Goal: Information Seeking & Learning: Learn about a topic

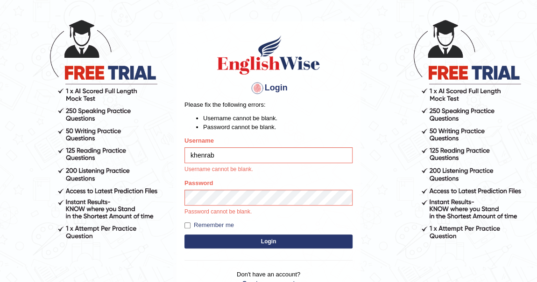
scroll to position [84, 0]
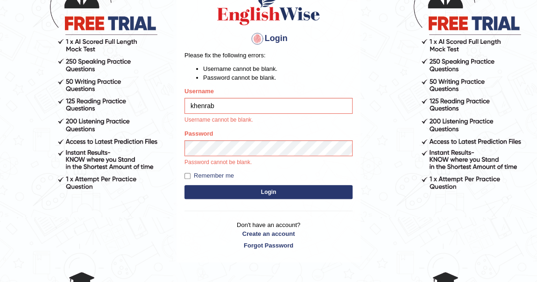
click at [277, 190] on button "Login" at bounding box center [268, 192] width 168 height 14
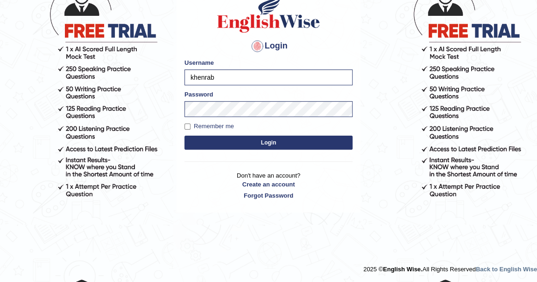
scroll to position [77, 0]
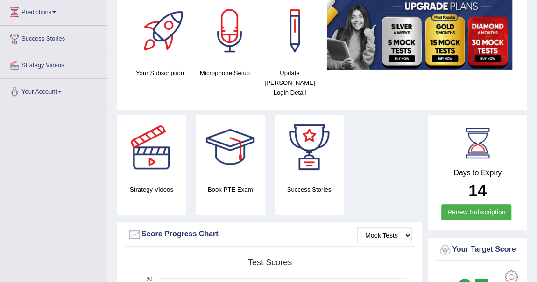
scroll to position [42, 0]
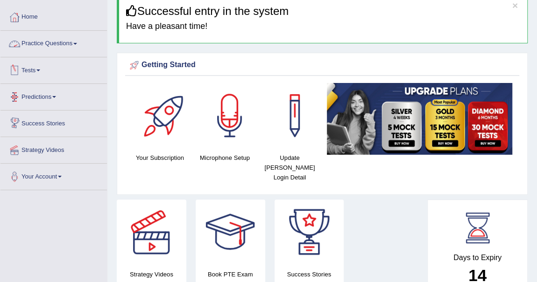
click at [77, 45] on link "Practice Questions" at bounding box center [53, 42] width 106 height 23
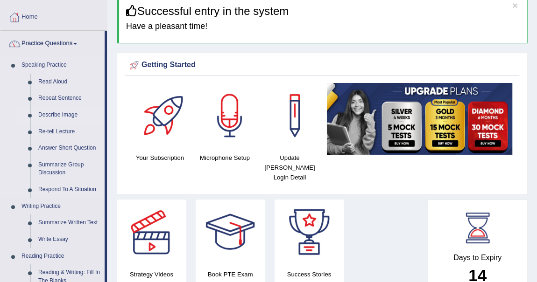
click at [68, 116] on link "Describe Image" at bounding box center [69, 115] width 70 height 17
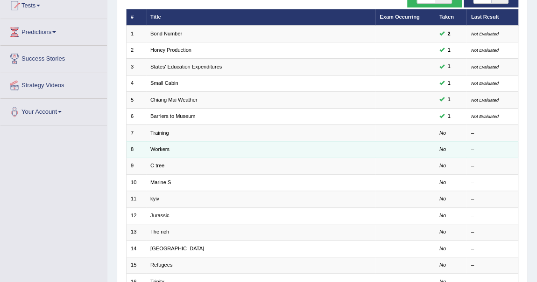
scroll to position [42, 0]
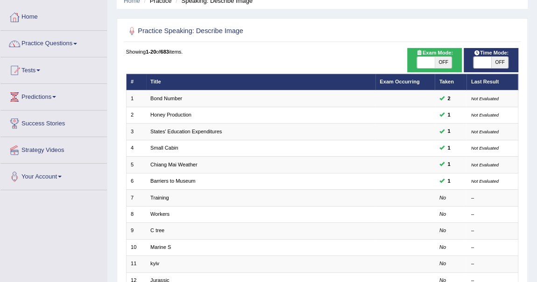
click at [444, 57] on span "OFF" at bounding box center [443, 62] width 17 height 11
checkbox input "true"
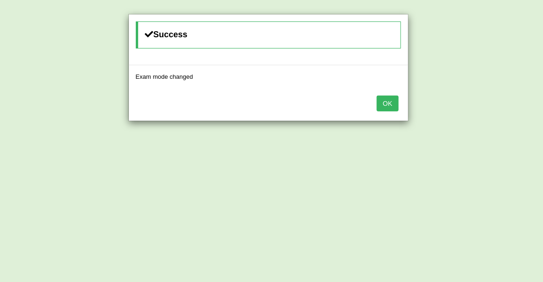
click at [395, 101] on button "OK" at bounding box center [387, 104] width 21 height 16
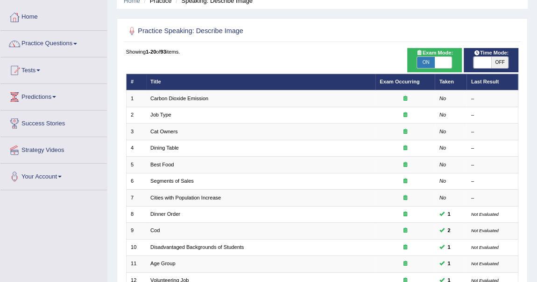
click at [497, 59] on span "OFF" at bounding box center [499, 62] width 17 height 11
checkbox input "true"
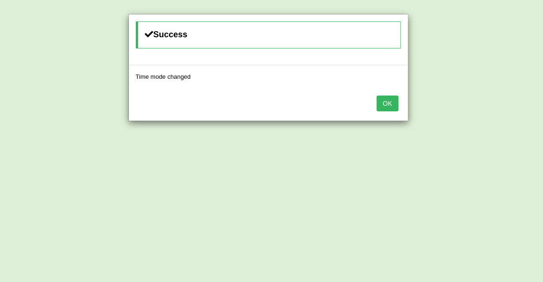
click at [391, 106] on button "OK" at bounding box center [387, 104] width 21 height 16
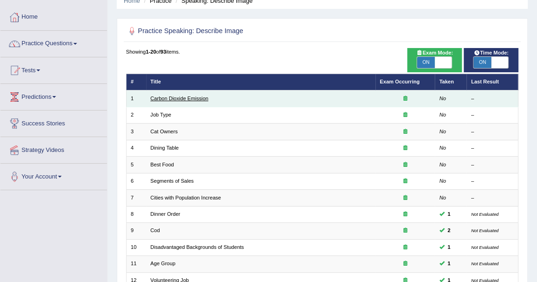
click at [170, 99] on link "Carbon Dioxide Emission" at bounding box center [179, 99] width 58 height 6
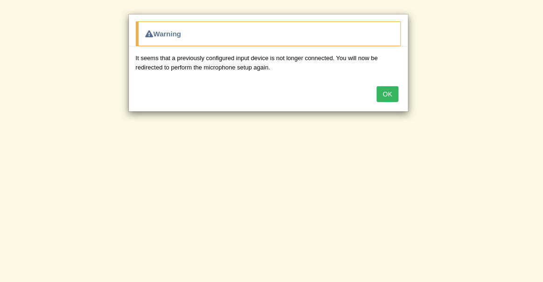
click at [381, 96] on button "OK" at bounding box center [387, 94] width 21 height 16
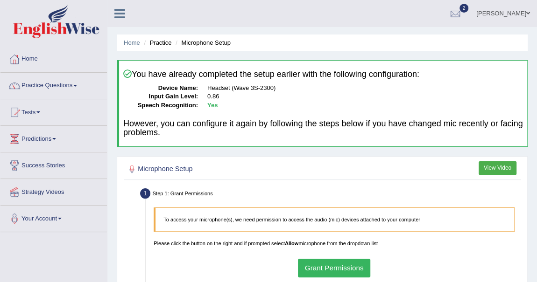
click at [311, 166] on h2 "Microphone Setup" at bounding box center [247, 169] width 243 height 12
click at [335, 268] on button "Grant Permissions" at bounding box center [334, 268] width 72 height 18
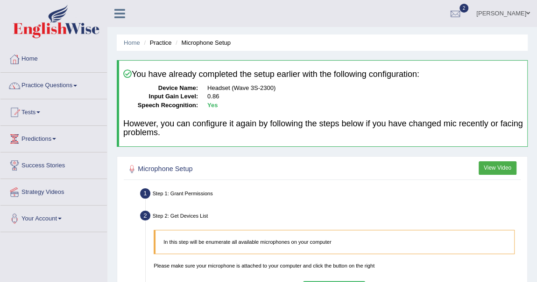
scroll to position [84, 0]
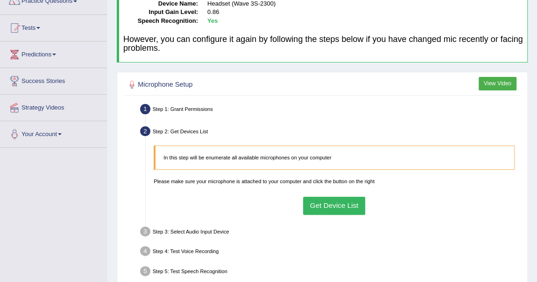
click at [333, 202] on button "Get Device List" at bounding box center [334, 206] width 62 height 18
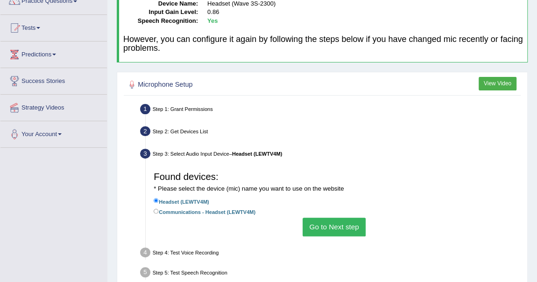
click at [335, 226] on button "Go to Next step" at bounding box center [333, 227] width 63 height 18
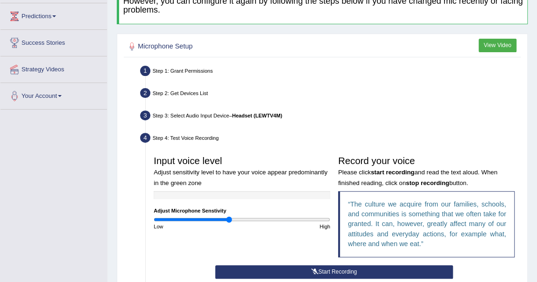
scroll to position [169, 0]
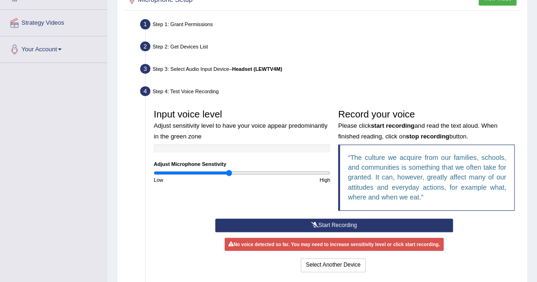
click at [330, 220] on button "Start Recording" at bounding box center [334, 226] width 238 height 14
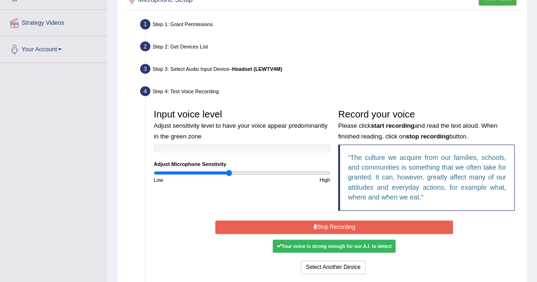
click at [333, 225] on button "Stop Recording" at bounding box center [334, 228] width 238 height 14
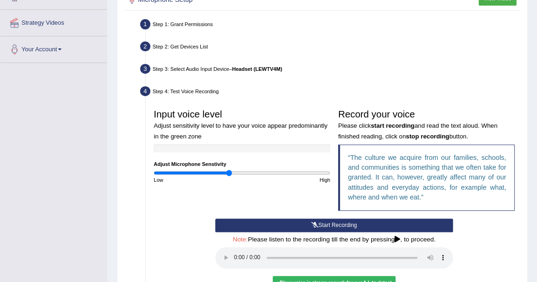
scroll to position [254, 0]
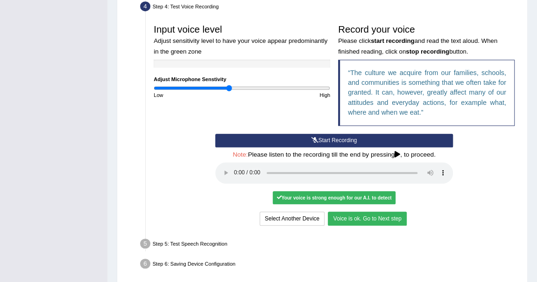
click at [358, 218] on button "Voice is ok. Go to Next step" at bounding box center [367, 219] width 78 height 14
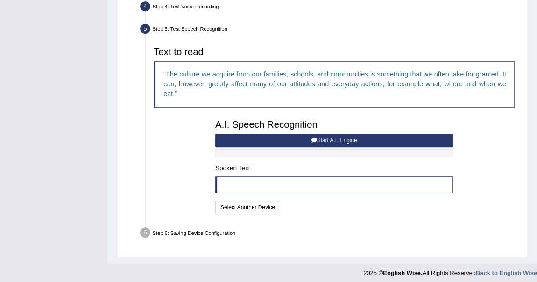
click at [331, 134] on button "Start A.I. Engine" at bounding box center [334, 141] width 238 height 14
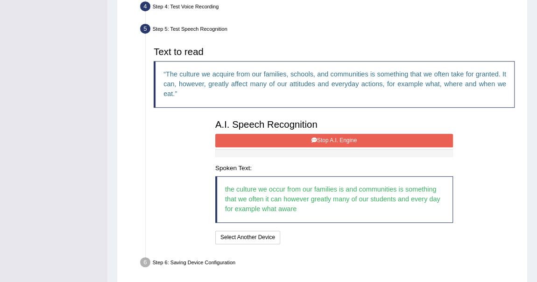
click at [330, 139] on button "Stop A.I. Engine" at bounding box center [334, 141] width 238 height 14
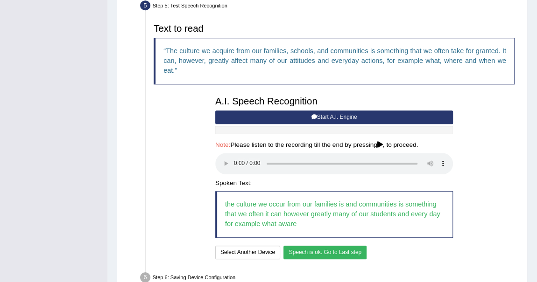
scroll to position [325, 0]
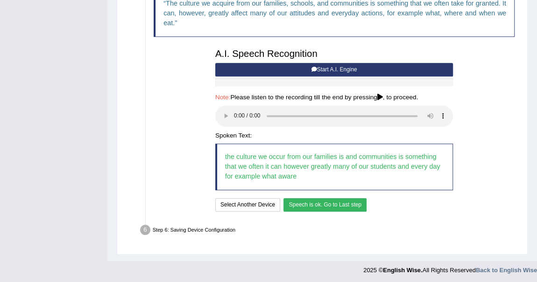
click at [318, 204] on button "Speech is ok. Go to Last step" at bounding box center [324, 205] width 83 height 14
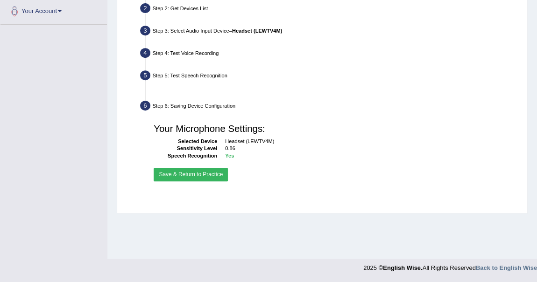
scroll to position [208, 0]
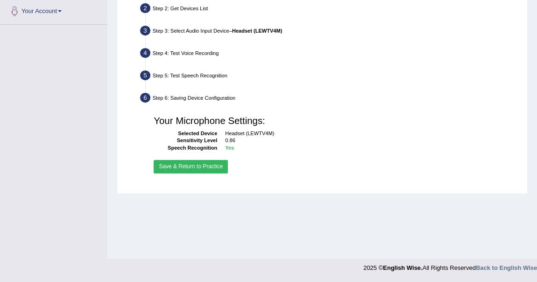
click at [218, 162] on button "Save & Return to Practice" at bounding box center [191, 167] width 74 height 14
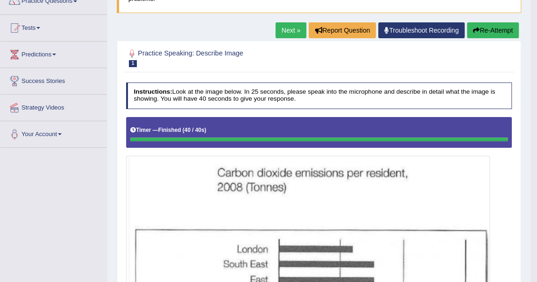
scroll to position [42, 0]
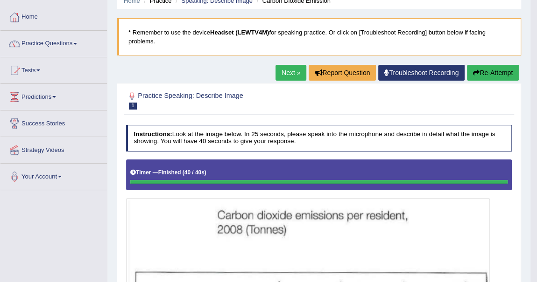
click at [486, 73] on button "Re-Attempt" at bounding box center [493, 73] width 52 height 16
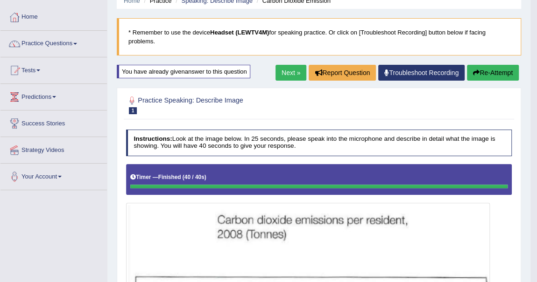
scroll to position [42, 0]
click at [496, 68] on button "Re-Attempt" at bounding box center [493, 73] width 52 height 16
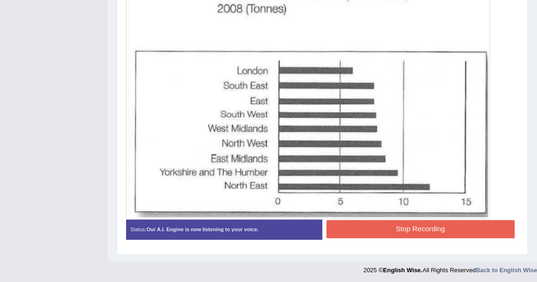
scroll to position [217, 0]
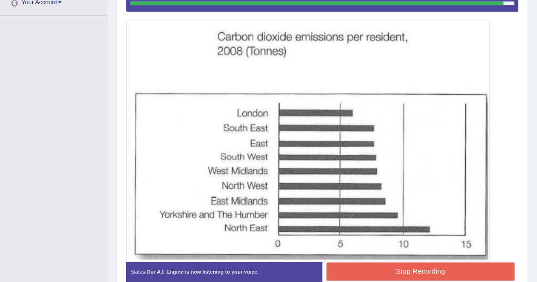
click at [426, 266] on button "Stop Recording" at bounding box center [420, 272] width 188 height 18
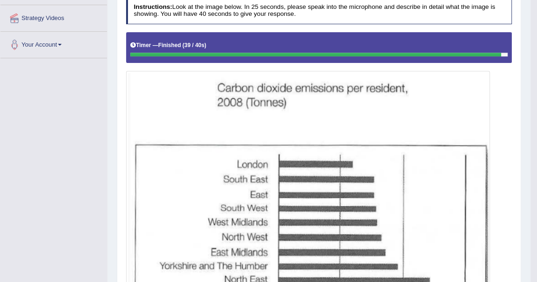
scroll to position [0, 0]
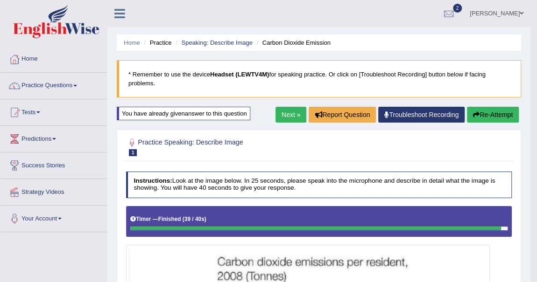
click at [286, 115] on link "Next »" at bounding box center [290, 115] width 31 height 16
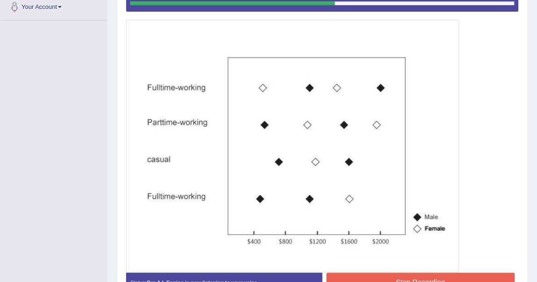
scroll to position [254, 0]
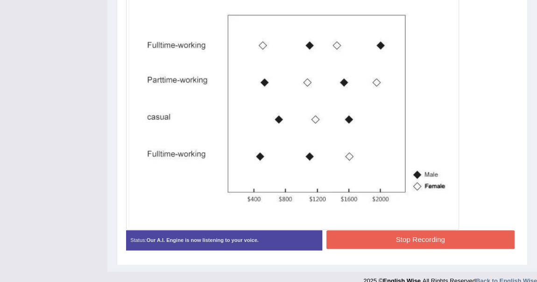
click at [427, 241] on button "Stop Recording" at bounding box center [420, 240] width 188 height 18
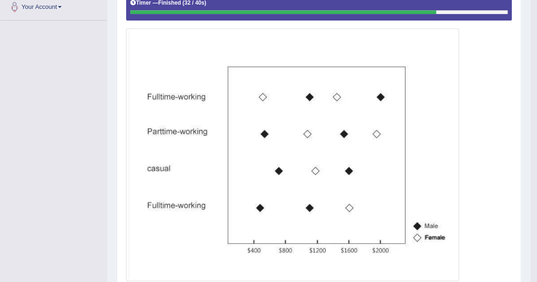
scroll to position [0, 0]
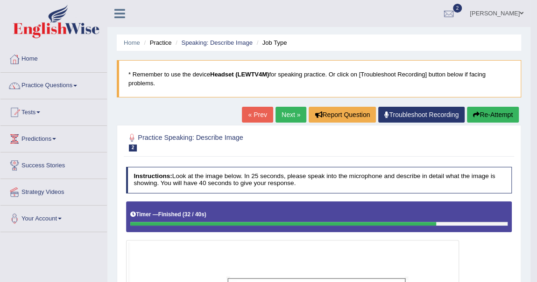
click at [259, 113] on link "« Prev" at bounding box center [257, 115] width 31 height 16
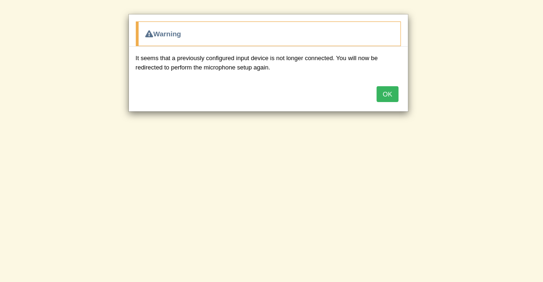
click at [382, 91] on button "OK" at bounding box center [387, 94] width 21 height 16
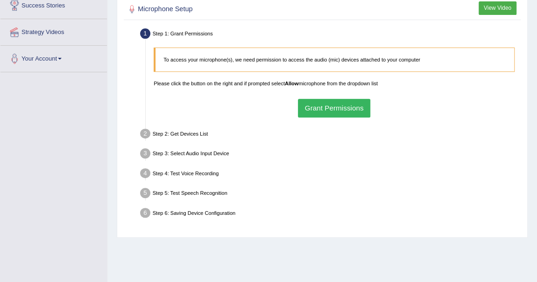
scroll to position [169, 0]
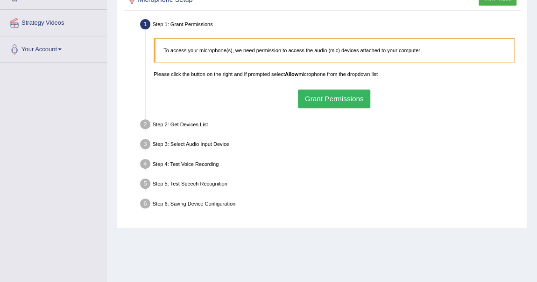
click at [357, 101] on button "Grant Permissions" at bounding box center [334, 99] width 72 height 18
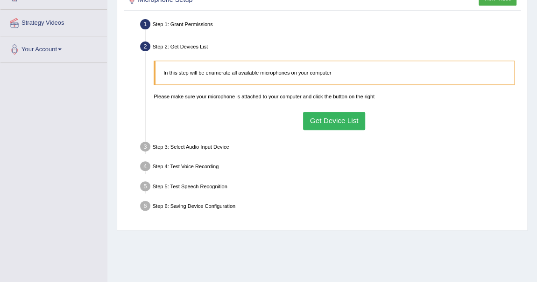
click at [344, 113] on button "Get Device List" at bounding box center [334, 121] width 62 height 18
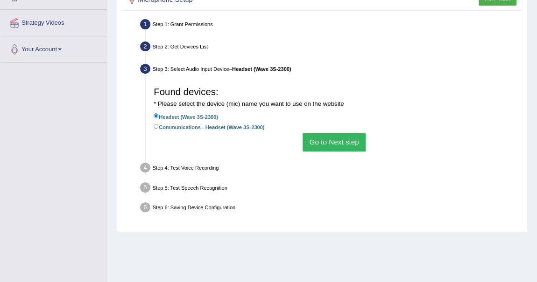
click at [331, 139] on button "Go to Next step" at bounding box center [333, 142] width 63 height 18
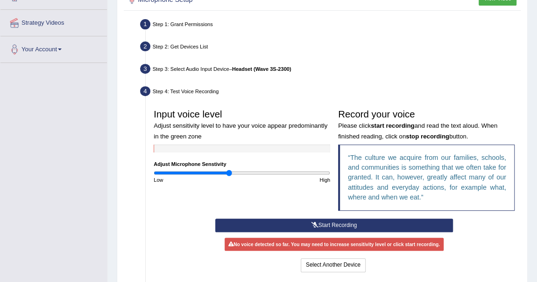
click at [331, 221] on button "Start Recording" at bounding box center [334, 226] width 238 height 14
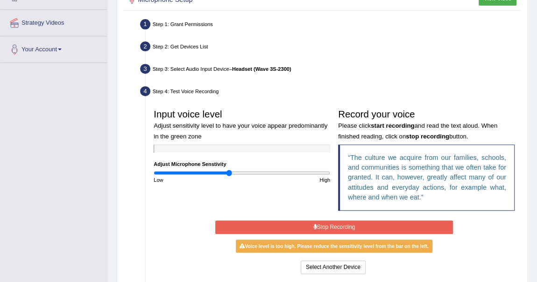
click at [332, 224] on button "Stop Recording" at bounding box center [334, 228] width 238 height 14
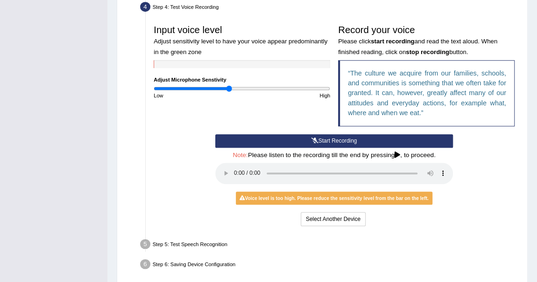
scroll to position [254, 0]
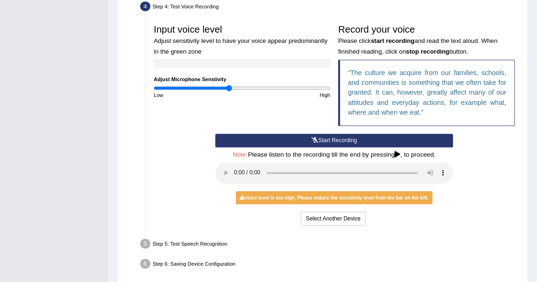
click at [348, 246] on div "Step 5: Test Speech Recognition" at bounding box center [330, 245] width 387 height 17
drag, startPoint x: 325, startPoint y: 41, endPoint x: 356, endPoint y: -21, distance: 69.9
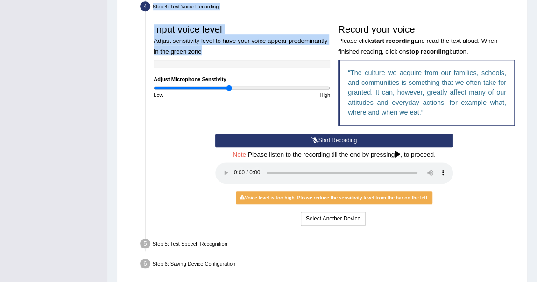
scroll to position [218, 0]
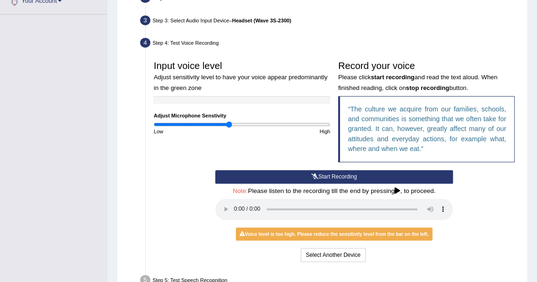
drag, startPoint x: 150, startPoint y: 174, endPoint x: 148, endPoint y: 169, distance: 5.6
click at [151, 174] on div "Start Recording Stop Recording Note: Please listen to the recording till the en…" at bounding box center [334, 217] width 369 height 94
click at [334, 176] on button "Start Recording" at bounding box center [334, 177] width 238 height 14
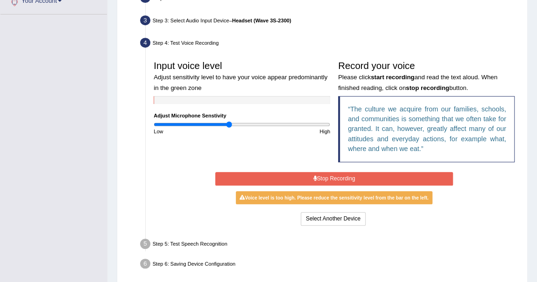
click at [330, 176] on button "Stop Recording" at bounding box center [334, 179] width 238 height 14
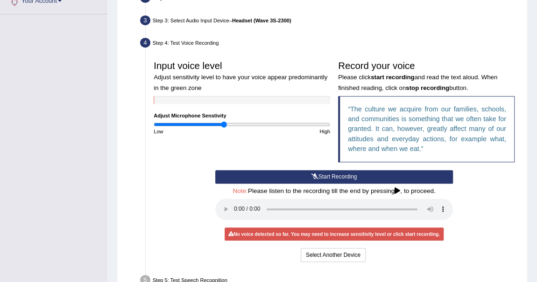
drag, startPoint x: 229, startPoint y: 124, endPoint x: 223, endPoint y: 124, distance: 6.1
type input "0.8"
click at [223, 124] on input "range" at bounding box center [242, 124] width 176 height 7
click at [322, 173] on button "Start Recording" at bounding box center [334, 177] width 238 height 14
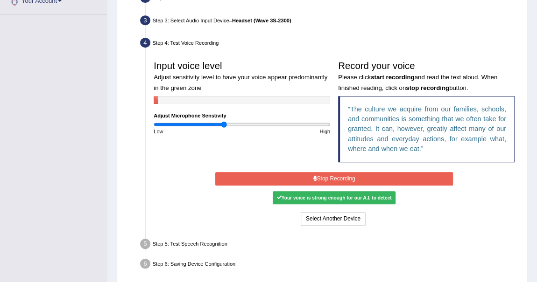
click at [322, 176] on button "Stop Recording" at bounding box center [334, 179] width 238 height 14
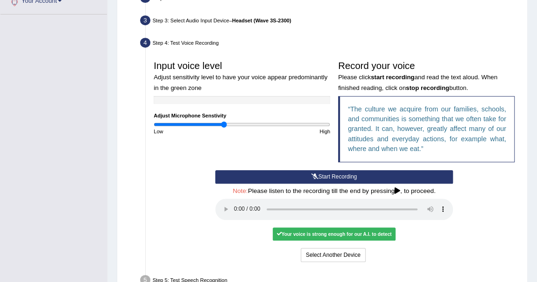
click at [309, 140] on div "Input voice level Adjust sensitivity level to have your voice appear predominan…" at bounding box center [334, 113] width 369 height 114
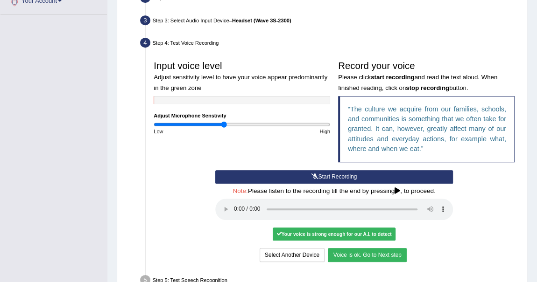
click at [387, 250] on button "Voice is ok. Go to Next step" at bounding box center [367, 255] width 78 height 14
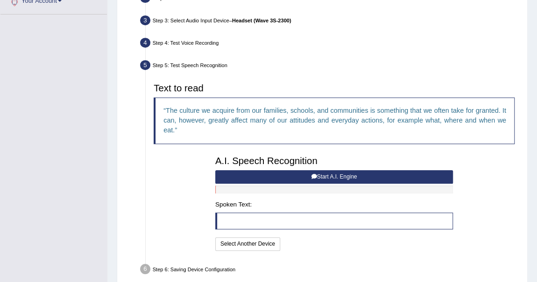
click at [340, 176] on button "Start A.I. Engine" at bounding box center [334, 177] width 238 height 14
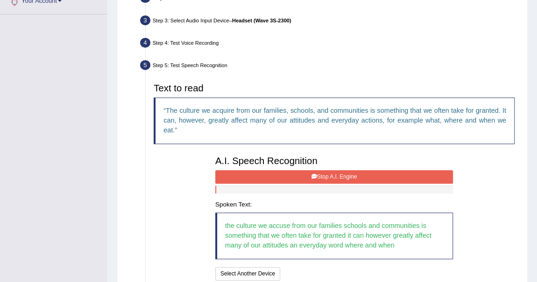
click at [340, 176] on button "Stop A.I. Engine" at bounding box center [334, 177] width 238 height 14
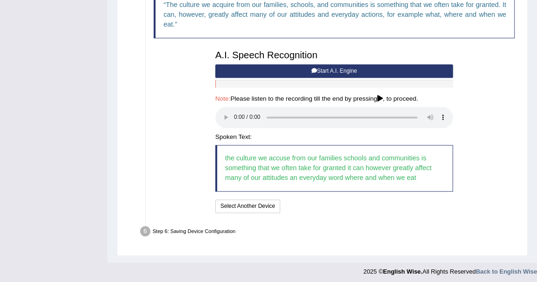
scroll to position [325, 0]
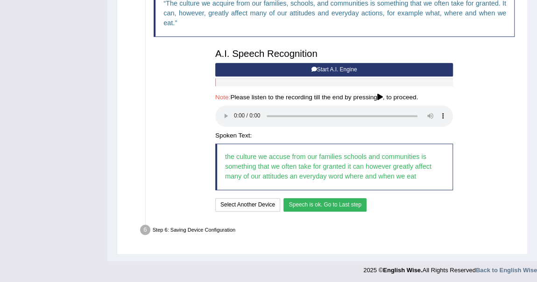
click at [339, 199] on button "Speech is ok. Go to Last step" at bounding box center [324, 205] width 83 height 14
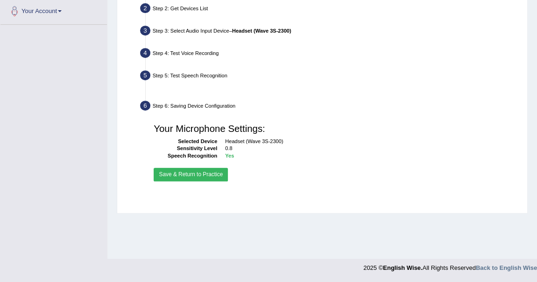
scroll to position [208, 0]
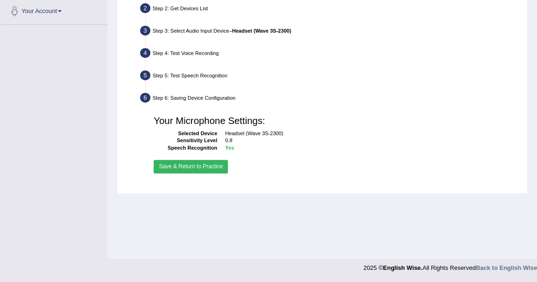
click at [204, 162] on button "Save & Return to Practice" at bounding box center [191, 167] width 74 height 14
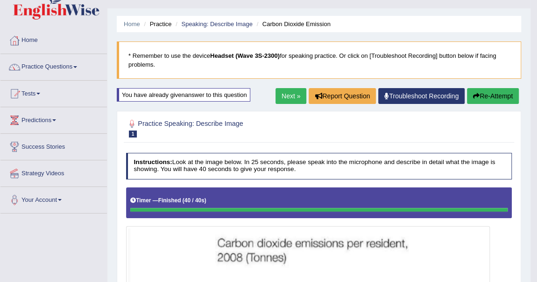
scroll to position [15, 0]
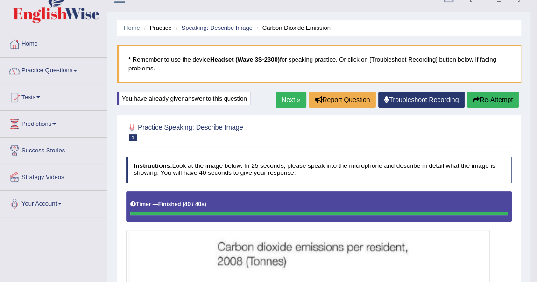
click at [495, 100] on button "Re-Attempt" at bounding box center [493, 100] width 52 height 16
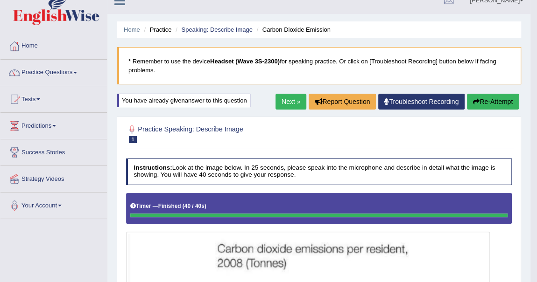
scroll to position [14, 0]
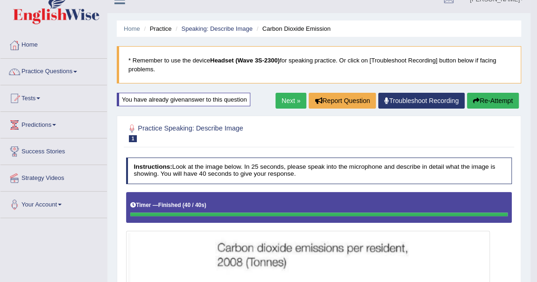
click at [282, 98] on link "Next »" at bounding box center [290, 101] width 31 height 16
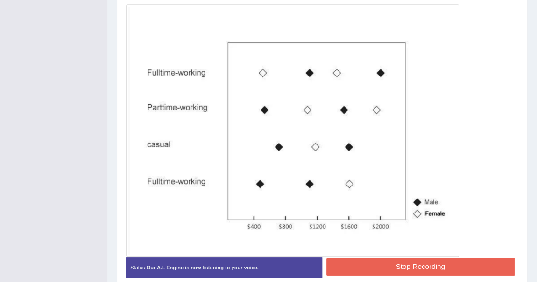
scroll to position [260, 0]
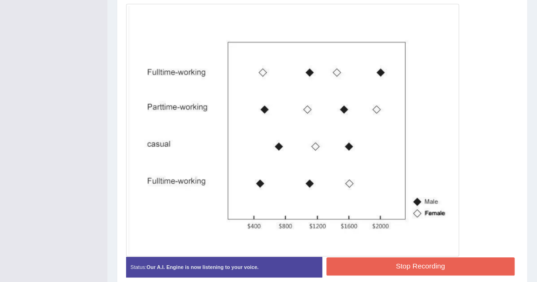
click at [427, 263] on button "Stop Recording" at bounding box center [420, 267] width 188 height 18
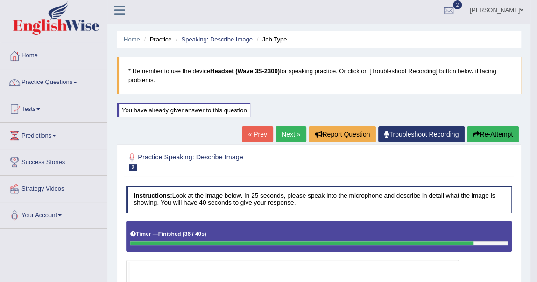
scroll to position [3, 0]
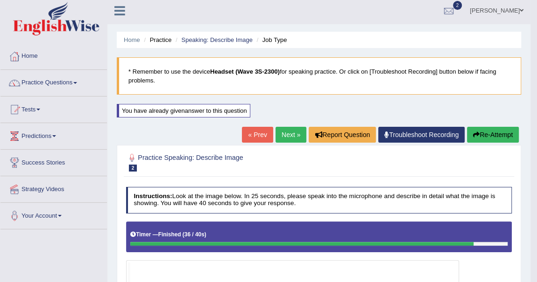
click at [283, 139] on link "Next »" at bounding box center [290, 135] width 31 height 16
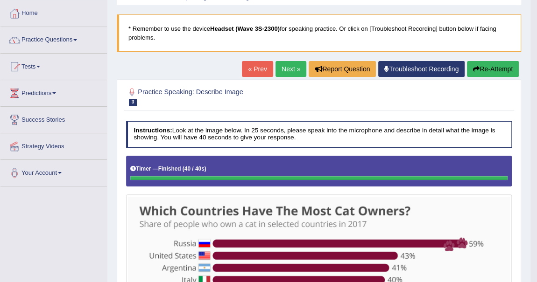
scroll to position [45, 0]
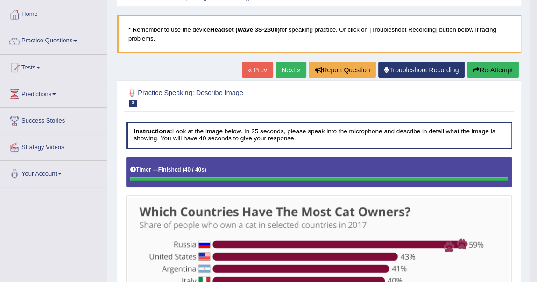
click at [288, 70] on link "Next »" at bounding box center [290, 70] width 31 height 16
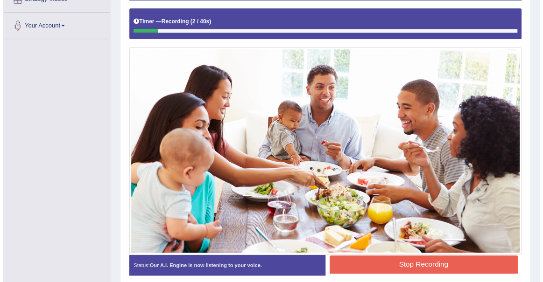
scroll to position [199, 0]
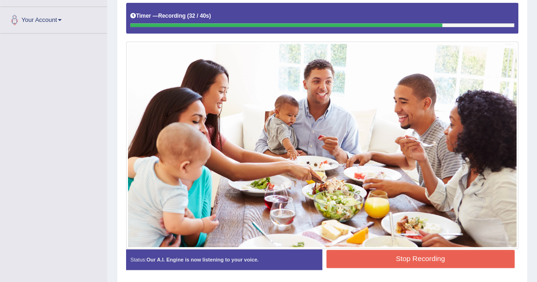
click at [442, 257] on button "Stop Recording" at bounding box center [420, 259] width 188 height 18
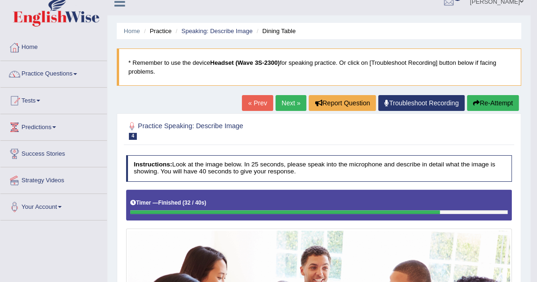
scroll to position [9, 0]
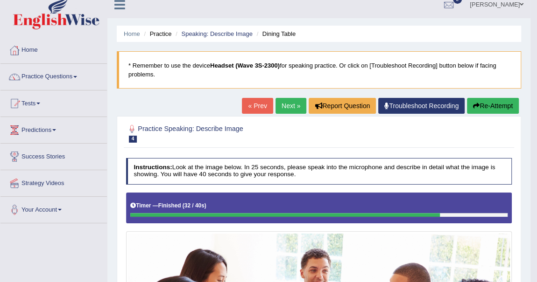
click at [290, 105] on link "Next »" at bounding box center [290, 106] width 31 height 16
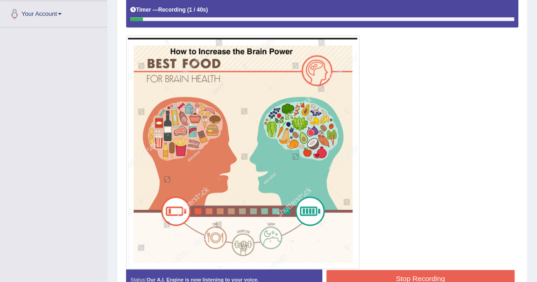
scroll to position [204, 0]
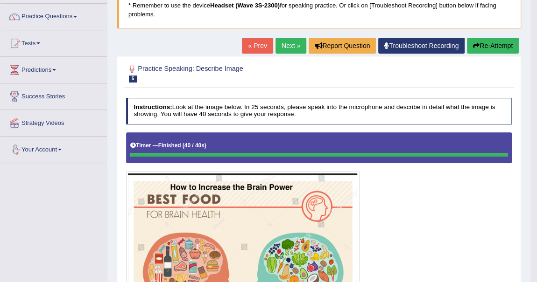
scroll to position [69, 0]
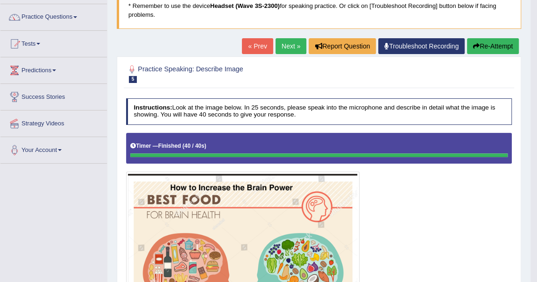
click at [494, 45] on button "Re-Attempt" at bounding box center [493, 46] width 52 height 16
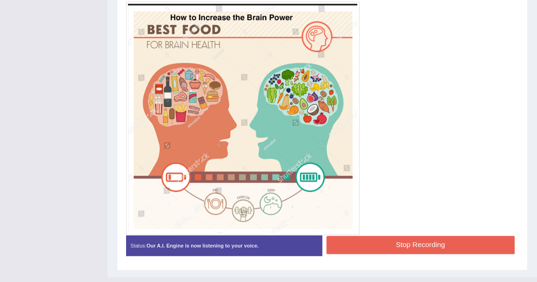
scroll to position [278, 0]
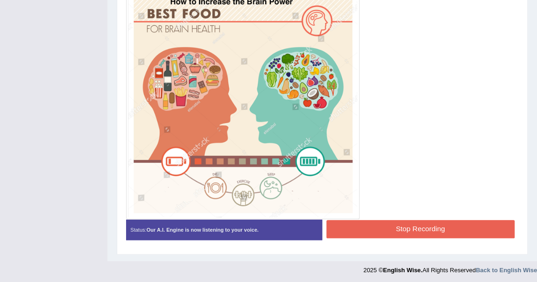
click at [426, 224] on button "Stop Recording" at bounding box center [420, 229] width 188 height 18
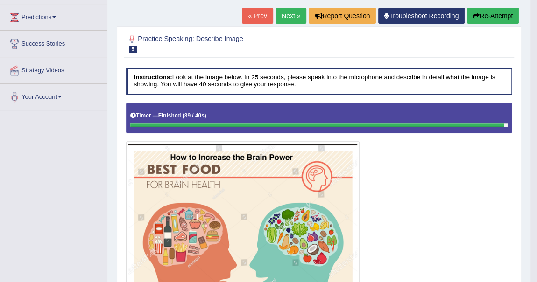
scroll to position [118, 0]
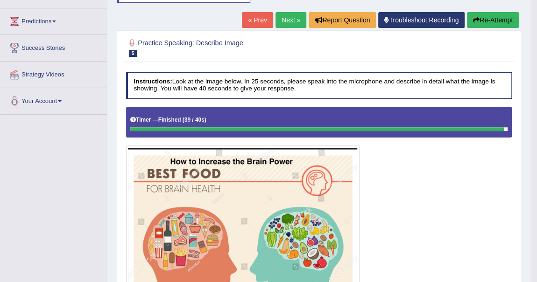
click at [285, 20] on link "Next »" at bounding box center [290, 20] width 31 height 16
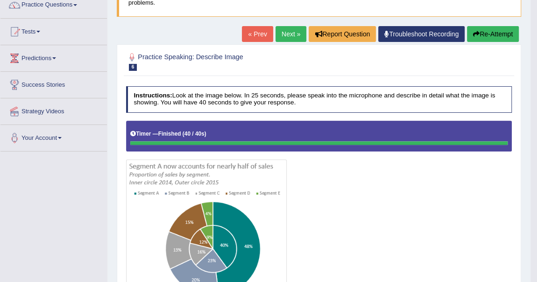
scroll to position [77, 0]
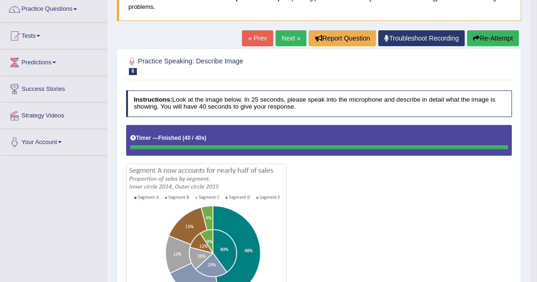
click at [499, 35] on button "Re-Attempt" at bounding box center [493, 38] width 52 height 16
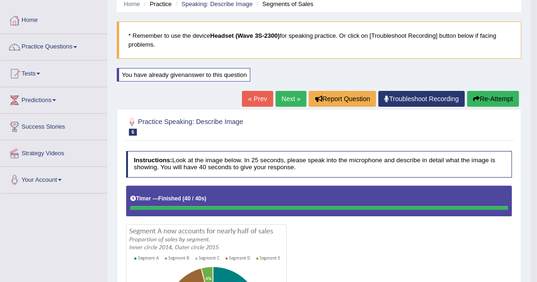
scroll to position [37, 0]
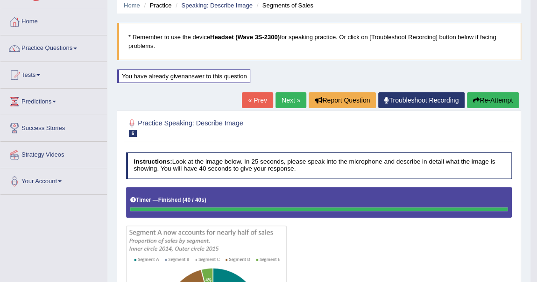
click at [286, 99] on link "Next »" at bounding box center [290, 100] width 31 height 16
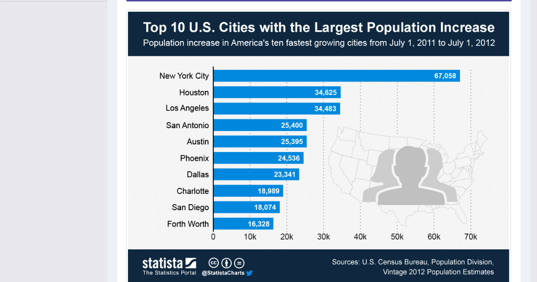
scroll to position [233, 0]
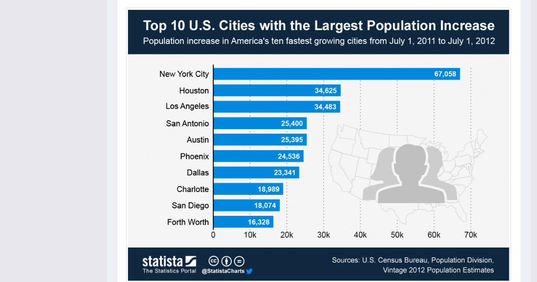
click at [460, 146] on img at bounding box center [318, 145] width 381 height 271
click at [457, 145] on img at bounding box center [318, 145] width 381 height 271
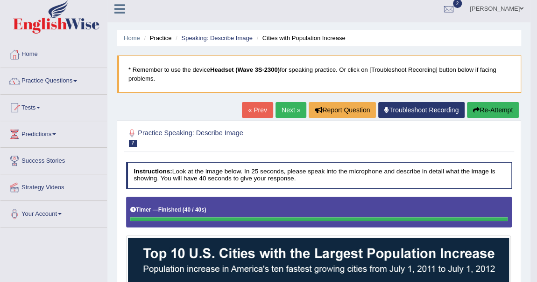
scroll to position [0, 0]
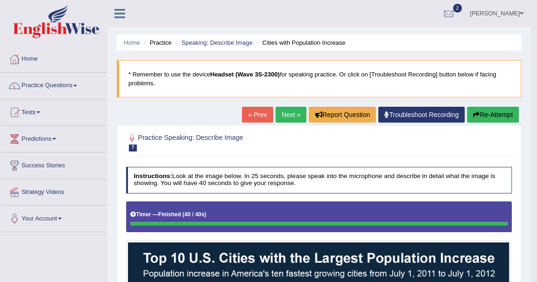
click at [493, 114] on button "Re-Attempt" at bounding box center [493, 115] width 52 height 16
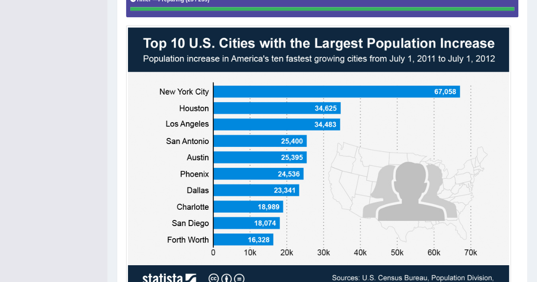
scroll to position [232, 0]
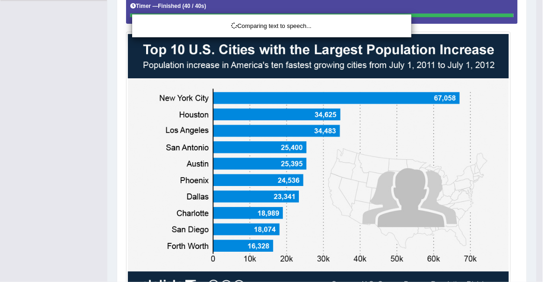
click at [491, 190] on div "Comparing text to speech..." at bounding box center [271, 141] width 543 height 282
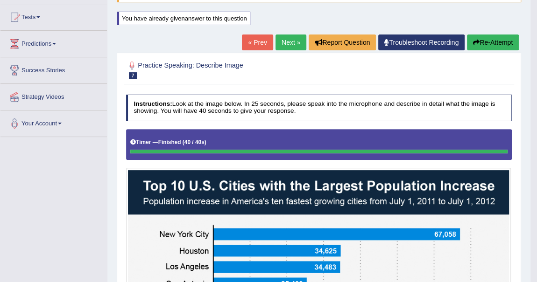
scroll to position [0, 0]
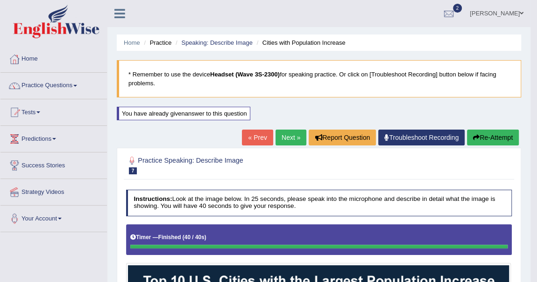
click at [285, 140] on link "Next »" at bounding box center [290, 138] width 31 height 16
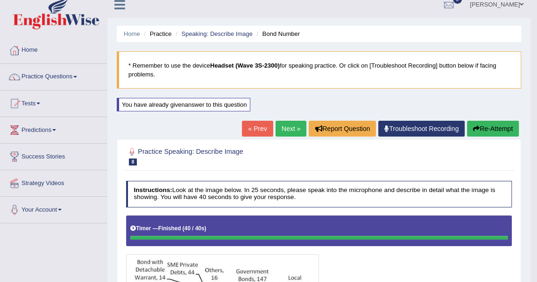
scroll to position [1, 0]
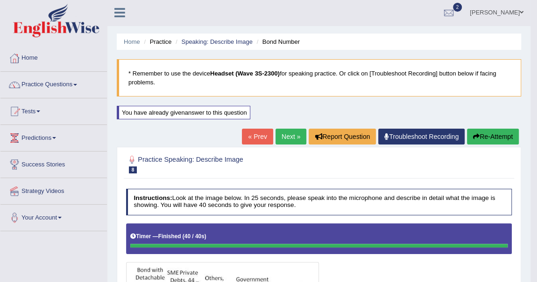
click at [287, 136] on link "Next »" at bounding box center [290, 137] width 31 height 16
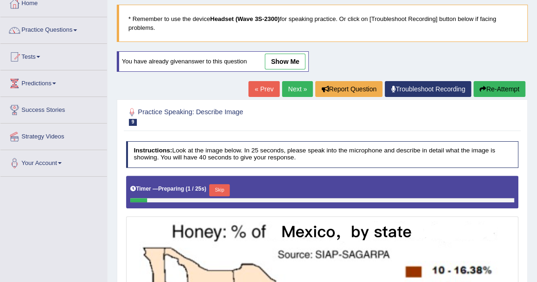
scroll to position [46, 0]
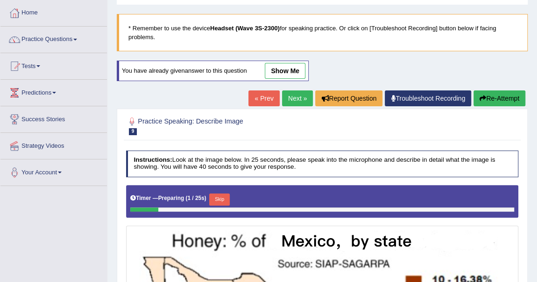
click at [259, 101] on link "« Prev" at bounding box center [263, 99] width 31 height 16
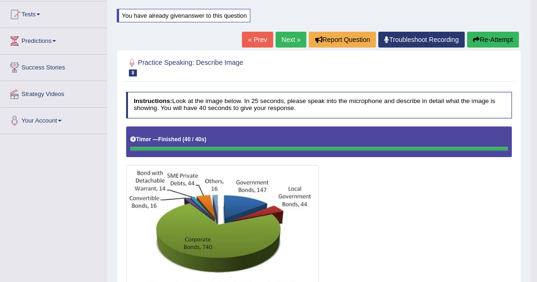
scroll to position [112, 0]
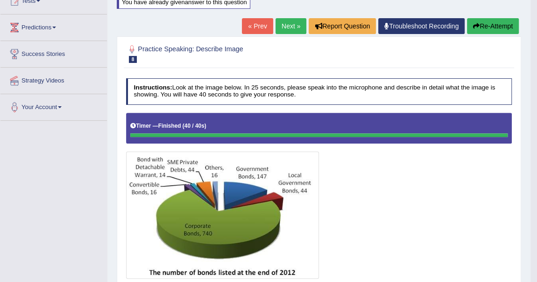
click at [490, 25] on button "Re-Attempt" at bounding box center [493, 26] width 52 height 16
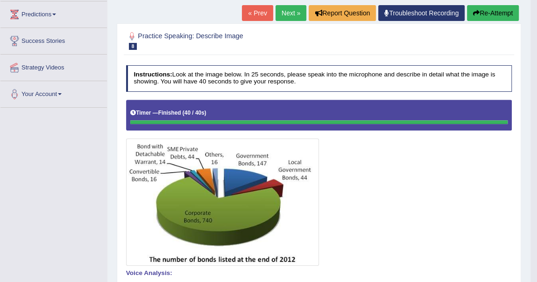
scroll to position [115, 0]
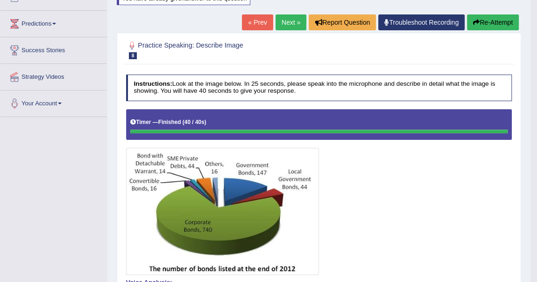
click at [510, 23] on button "Re-Attempt" at bounding box center [493, 22] width 52 height 16
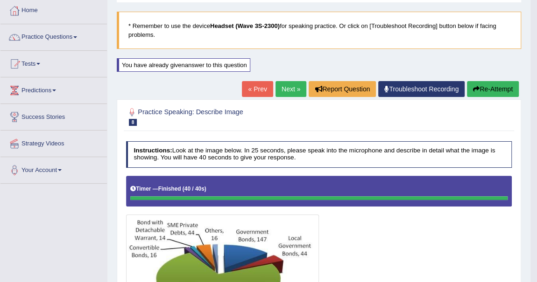
scroll to position [48, 0]
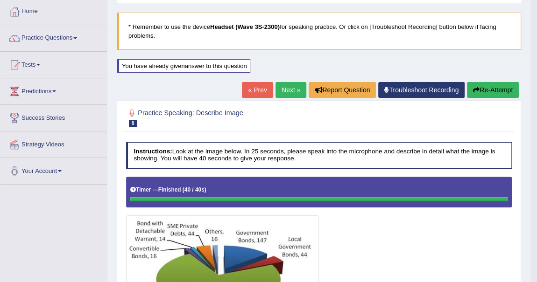
click at [499, 88] on button "Re-Attempt" at bounding box center [493, 90] width 52 height 16
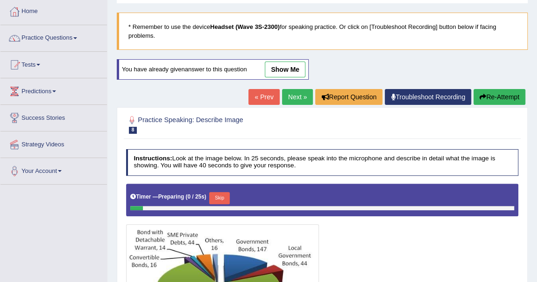
click at [290, 99] on link "Next »" at bounding box center [297, 97] width 31 height 16
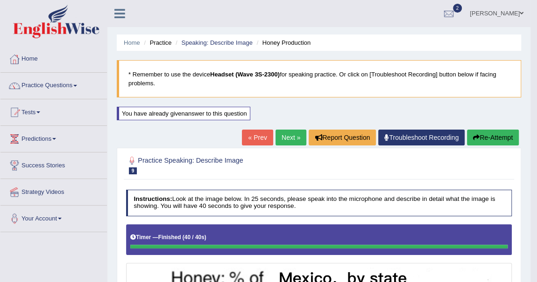
click at [284, 135] on link "Next »" at bounding box center [290, 138] width 31 height 16
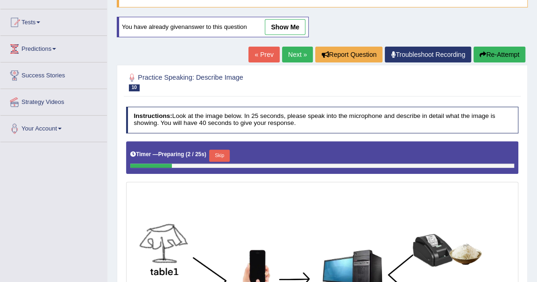
scroll to position [89, 0]
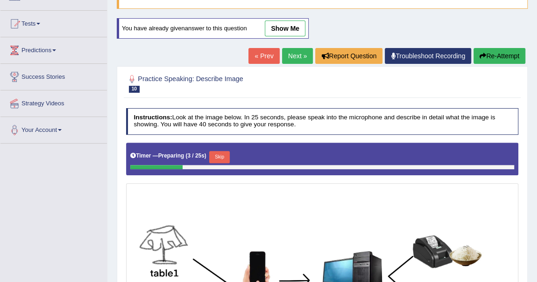
click at [293, 53] on link "Next »" at bounding box center [297, 56] width 31 height 16
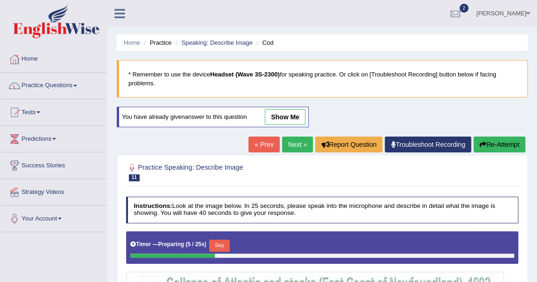
click at [300, 142] on link "Next »" at bounding box center [297, 145] width 31 height 16
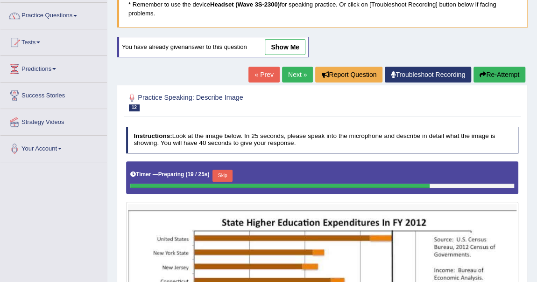
scroll to position [70, 0]
click at [492, 184] on div at bounding box center [322, 186] width 384 height 4
click at [294, 74] on link "Next »" at bounding box center [297, 75] width 31 height 16
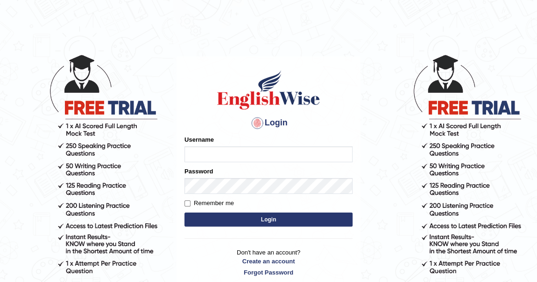
type input "khenrab"
click at [260, 219] on button "Login" at bounding box center [268, 220] width 168 height 14
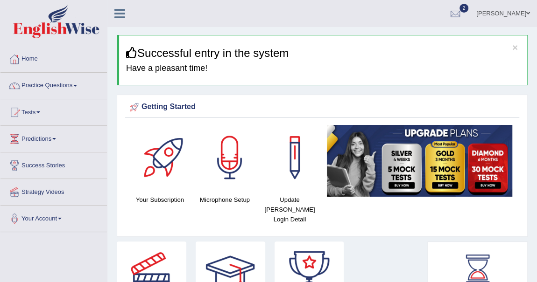
click at [75, 85] on link "Practice Questions" at bounding box center [53, 84] width 106 height 23
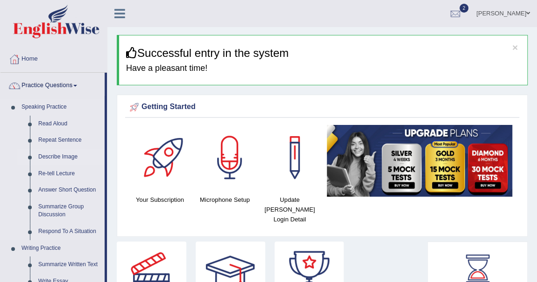
click at [67, 157] on link "Describe Image" at bounding box center [69, 157] width 70 height 17
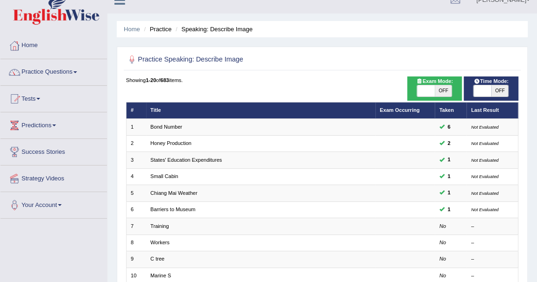
scroll to position [13, 0]
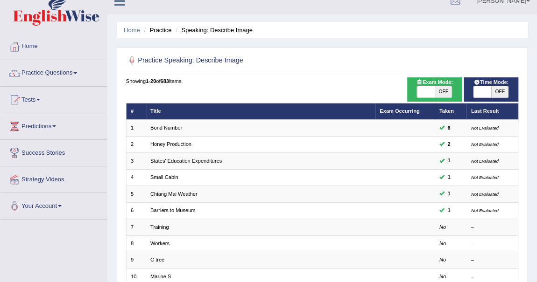
click at [440, 95] on span "OFF" at bounding box center [443, 91] width 17 height 11
checkbox input "true"
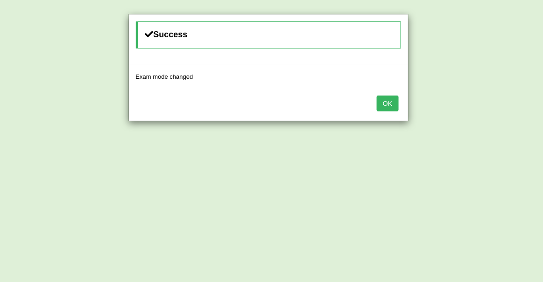
click at [384, 110] on button "OK" at bounding box center [387, 104] width 21 height 16
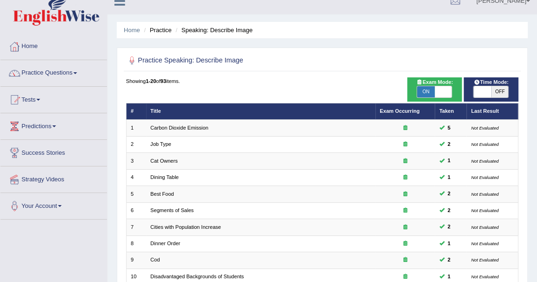
click at [498, 92] on span "OFF" at bounding box center [499, 91] width 17 height 11
checkbox input "true"
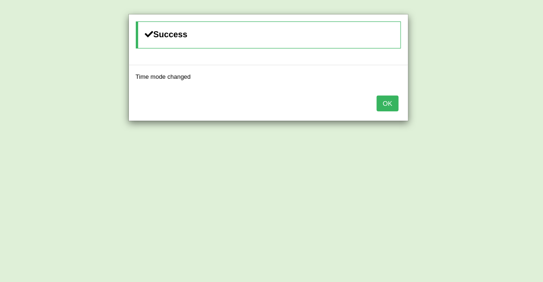
click at [384, 107] on button "OK" at bounding box center [387, 104] width 21 height 16
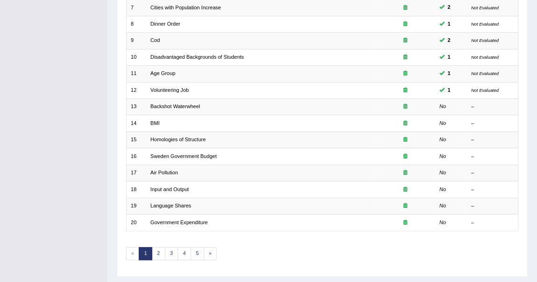
scroll to position [233, 0]
click at [197, 103] on link "Backshot Waterwheel" at bounding box center [174, 106] width 49 height 6
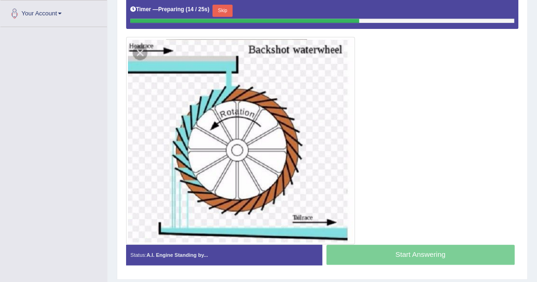
scroll to position [202, 0]
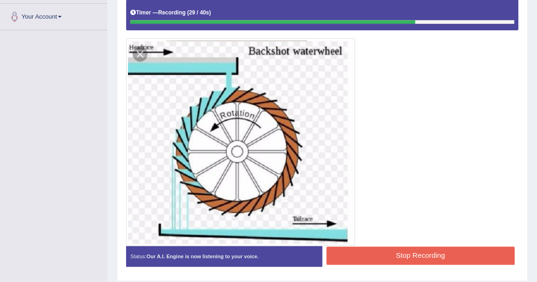
click at [406, 254] on button "Stop Recording" at bounding box center [420, 256] width 188 height 18
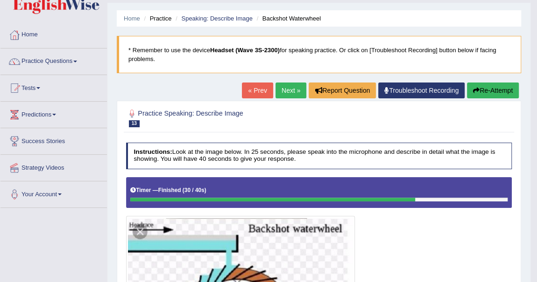
scroll to position [25, 0]
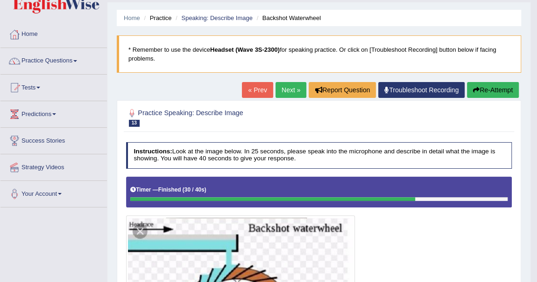
click at [494, 88] on button "Re-Attempt" at bounding box center [493, 90] width 52 height 16
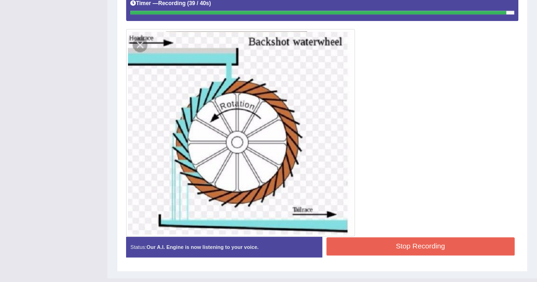
scroll to position [235, 0]
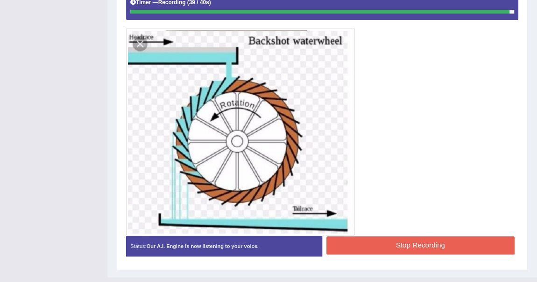
click at [426, 241] on button "Stop Recording" at bounding box center [420, 246] width 188 height 18
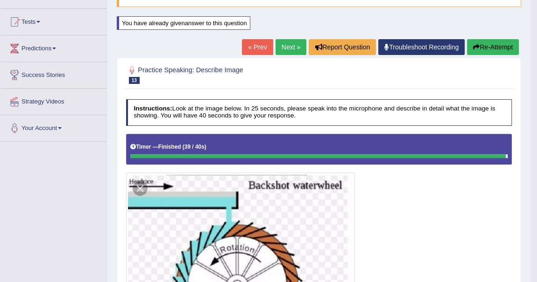
scroll to position [66, 0]
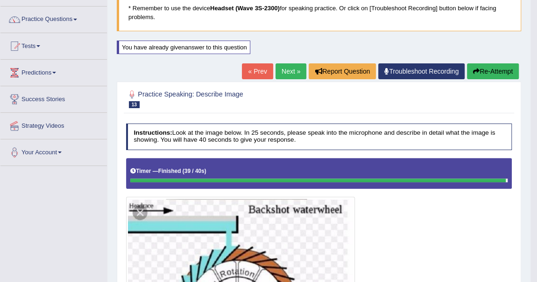
click at [500, 69] on button "Re-Attempt" at bounding box center [493, 71] width 52 height 16
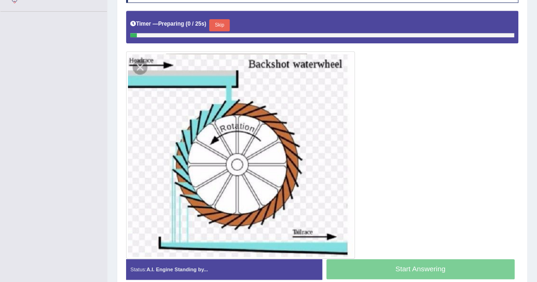
scroll to position [221, 0]
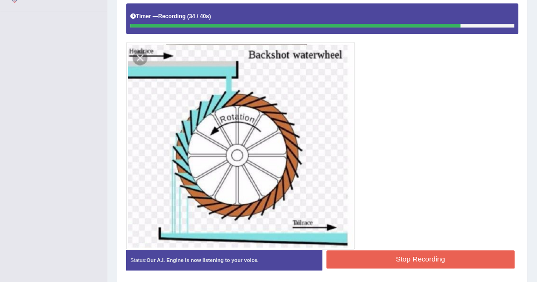
click at [420, 255] on button "Stop Recording" at bounding box center [420, 260] width 188 height 18
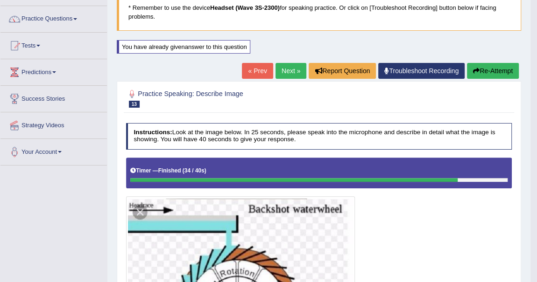
scroll to position [73, 0]
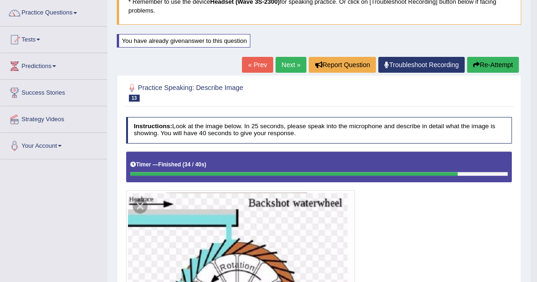
click at [496, 62] on button "Re-Attempt" at bounding box center [493, 65] width 52 height 16
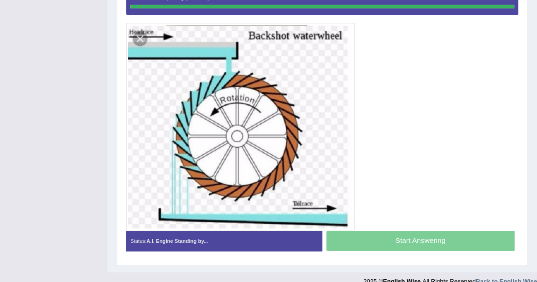
scroll to position [234, 0]
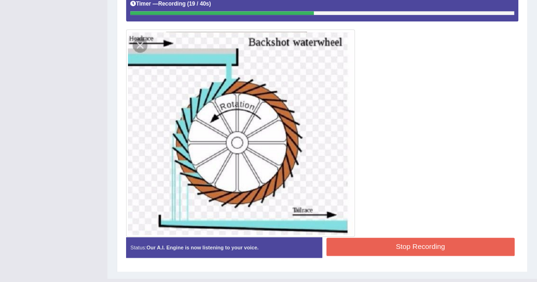
click at [458, 249] on button "Stop Recording" at bounding box center [420, 247] width 188 height 18
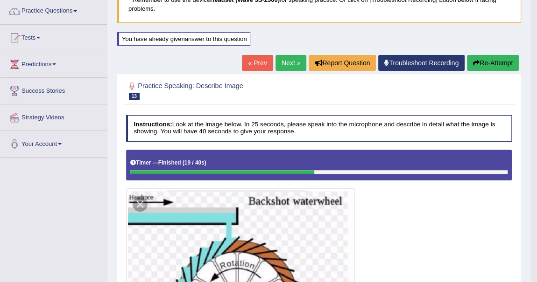
scroll to position [74, 0]
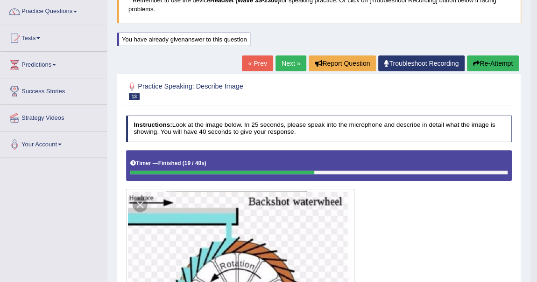
click at [495, 63] on button "Re-Attempt" at bounding box center [493, 64] width 52 height 16
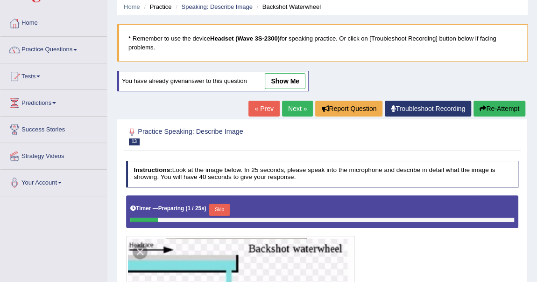
scroll to position [30, 0]
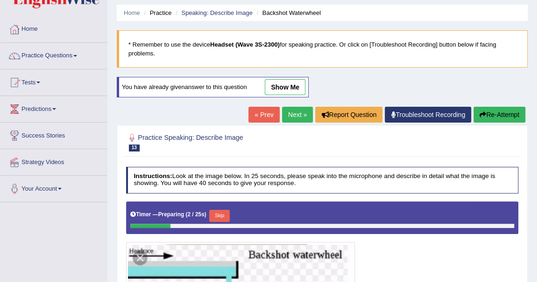
click at [288, 112] on link "Next »" at bounding box center [297, 115] width 31 height 16
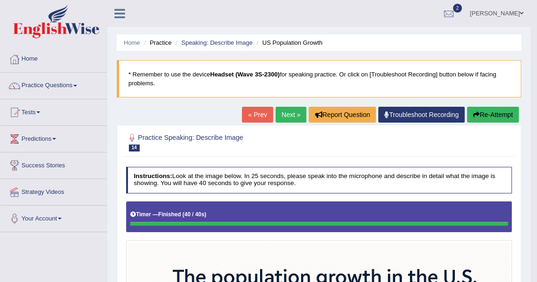
click at [290, 115] on link "Next »" at bounding box center [290, 115] width 31 height 16
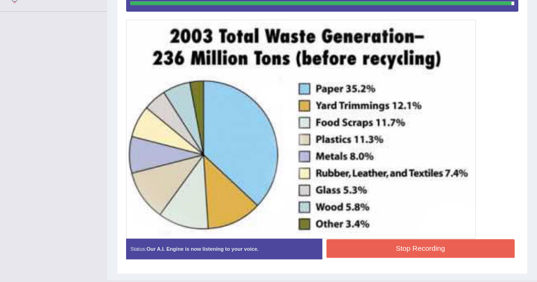
scroll to position [229, 0]
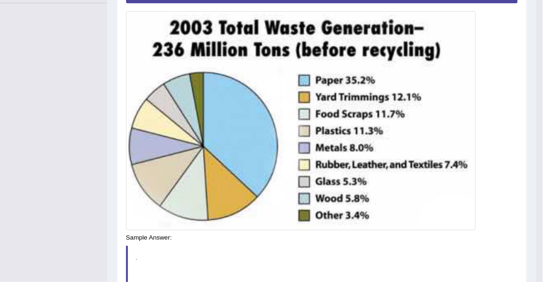
click at [0, 0] on div "Saving your answer..." at bounding box center [0, 0] width 0 height 0
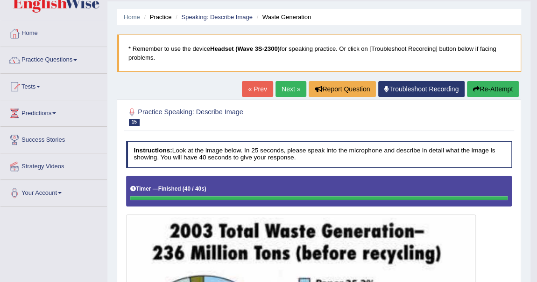
scroll to position [0, 0]
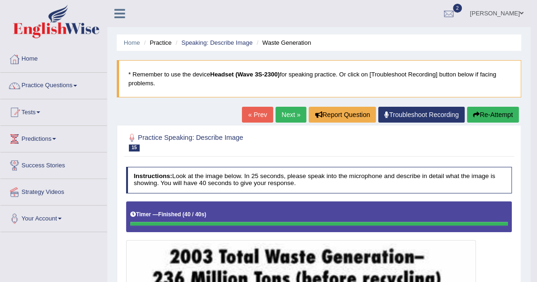
click at [285, 115] on link "Next »" at bounding box center [290, 115] width 31 height 16
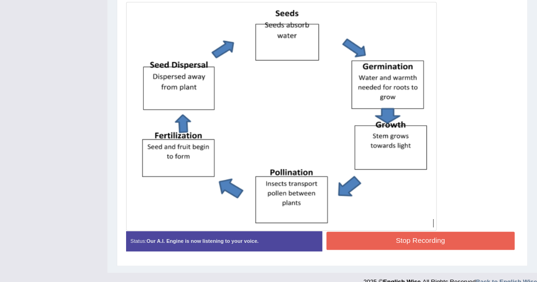
scroll to position [239, 0]
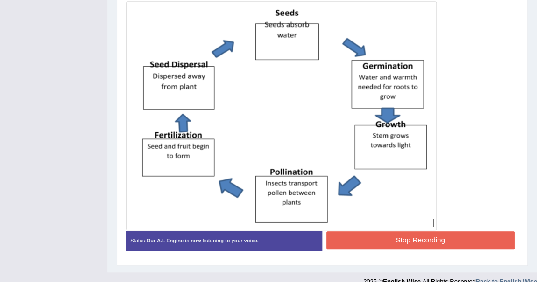
click at [457, 243] on button "Stop Recording" at bounding box center [420, 241] width 188 height 18
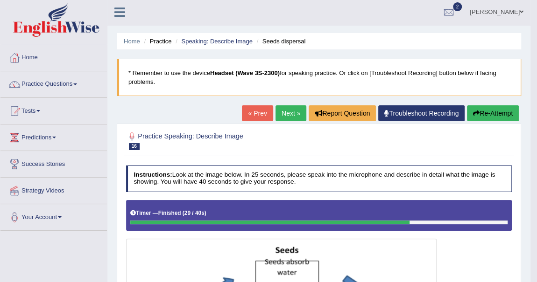
scroll to position [0, 0]
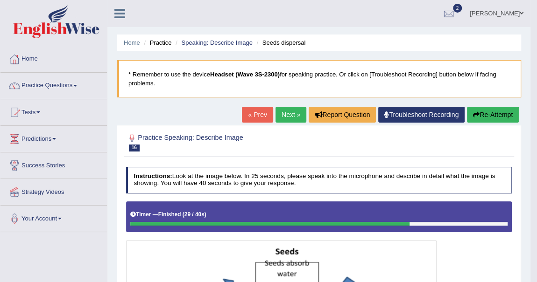
click at [505, 119] on button "Re-Attempt" at bounding box center [493, 115] width 52 height 16
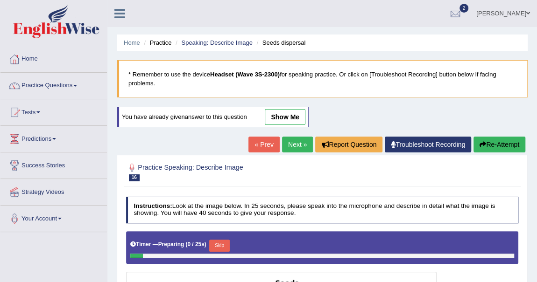
click at [286, 147] on link "Next »" at bounding box center [297, 145] width 31 height 16
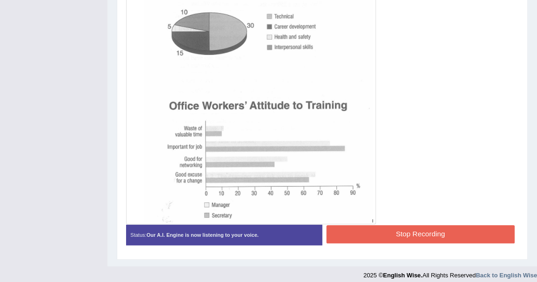
scroll to position [289, 0]
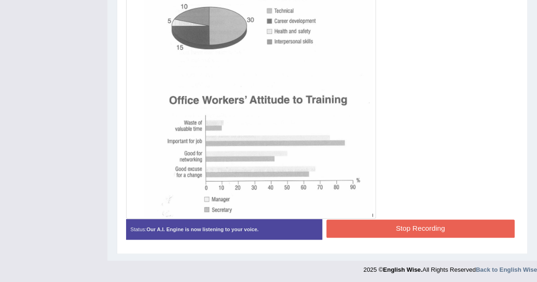
click at [459, 229] on button "Stop Recording" at bounding box center [420, 229] width 188 height 18
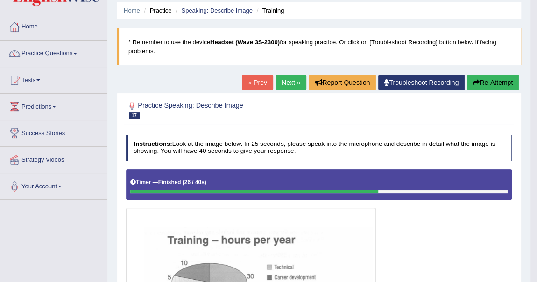
scroll to position [30, 0]
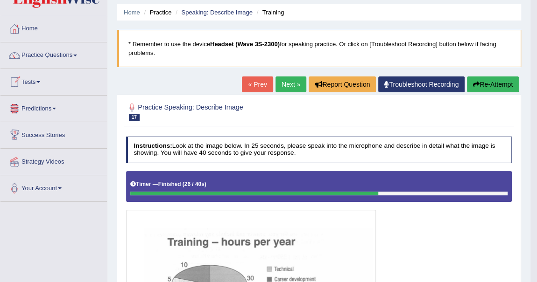
click at [42, 77] on link "Tests" at bounding box center [53, 80] width 106 height 23
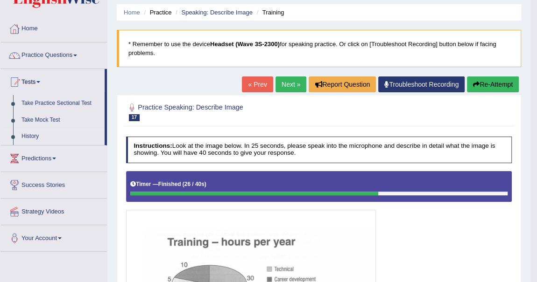
click at [38, 135] on link "History" at bounding box center [60, 136] width 87 height 17
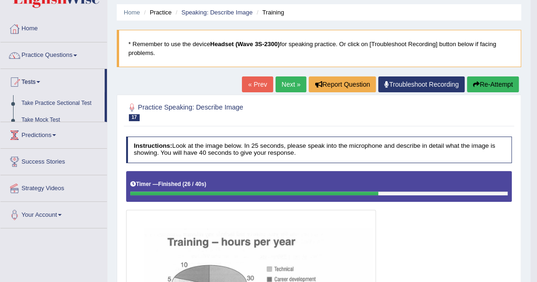
click at [38, 135] on ul "Home Practice Questions Speaking Practice Read Aloud Repeat Sentence Describe I…" at bounding box center [53, 122] width 106 height 213
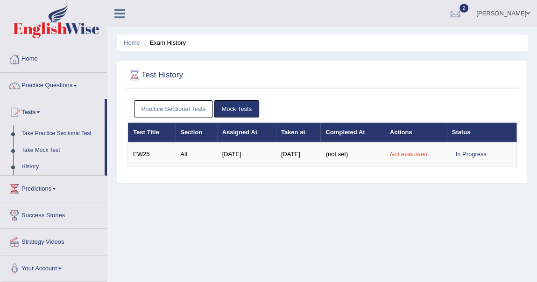
click at [42, 149] on link "Take Mock Test" at bounding box center [60, 150] width 87 height 17
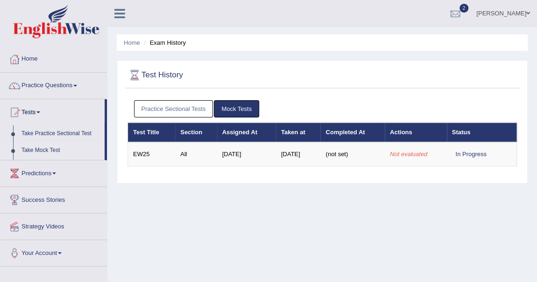
click at [42, 149] on link "Take Mock Test" at bounding box center [60, 150] width 87 height 17
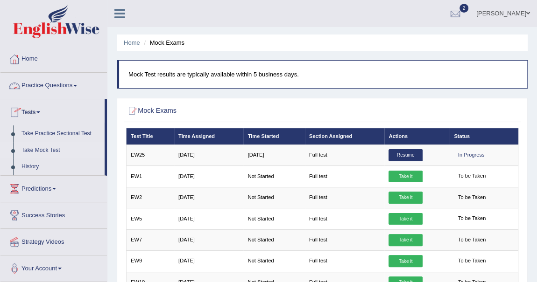
click at [77, 85] on span at bounding box center [75, 86] width 4 height 2
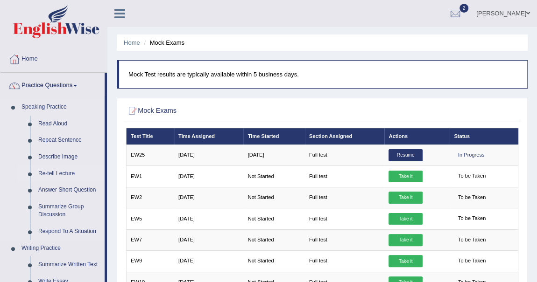
click at [68, 172] on link "Re-tell Lecture" at bounding box center [69, 174] width 70 height 17
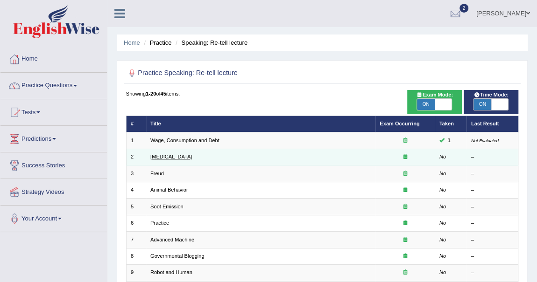
click at [175, 156] on link "[MEDICAL_DATA]" at bounding box center [171, 157] width 42 height 6
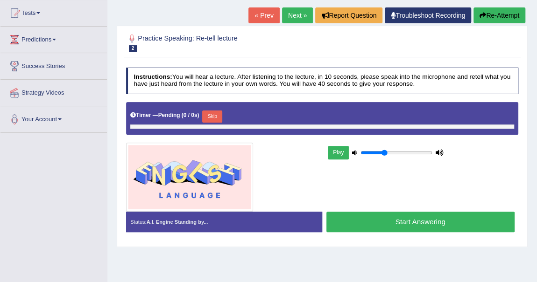
scroll to position [85, 0]
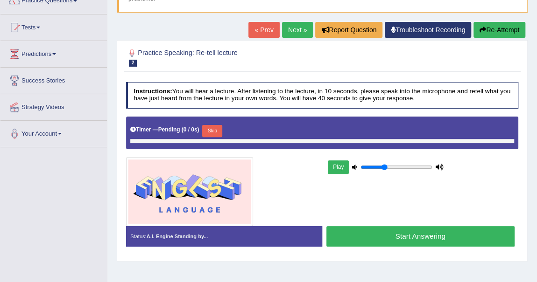
click at [215, 129] on button "Skip" at bounding box center [212, 131] width 20 height 12
click at [142, 144] on div "Timer — Pending ( 0 / 0s ) Skip" at bounding box center [322, 133] width 393 height 33
drag, startPoint x: 142, startPoint y: 144, endPoint x: 151, endPoint y: 139, distance: 10.5
click at [151, 139] on div "Timer — Pending ( 0 / 0s ) Skip" at bounding box center [322, 133] width 393 height 33
click at [151, 139] on div at bounding box center [322, 141] width 384 height 4
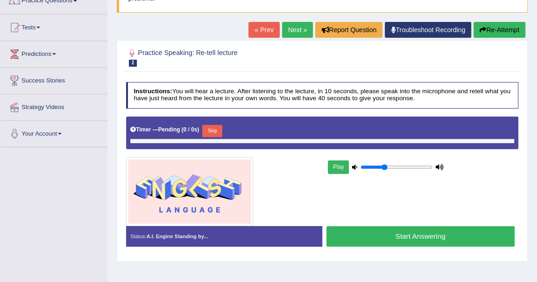
click at [151, 139] on div at bounding box center [322, 141] width 384 height 4
drag, startPoint x: 151, startPoint y: 139, endPoint x: 281, endPoint y: 185, distance: 138.2
click at [281, 185] on div "Instructions: You will hear a lecture. After listening to the lecture, in 10 se…" at bounding box center [322, 167] width 396 height 179
click at [214, 126] on button "Skip" at bounding box center [212, 131] width 20 height 12
click at [58, 54] on link "Predictions" at bounding box center [53, 52] width 106 height 23
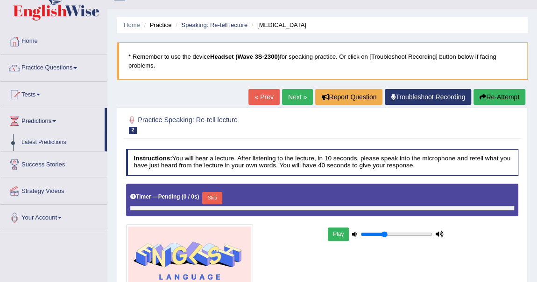
scroll to position [11, 0]
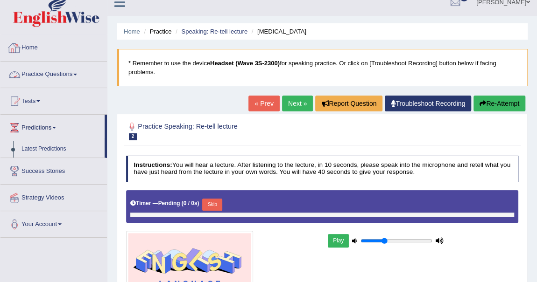
click at [75, 73] on link "Practice Questions" at bounding box center [53, 73] width 106 height 23
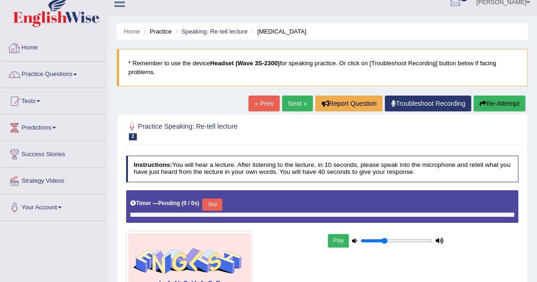
scroll to position [0, 0]
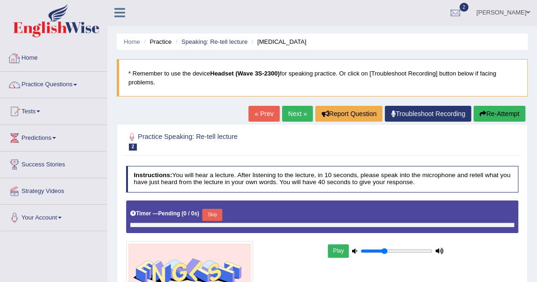
drag, startPoint x: 0, startPoint y: 26, endPoint x: 18, endPoint y: 35, distance: 20.7
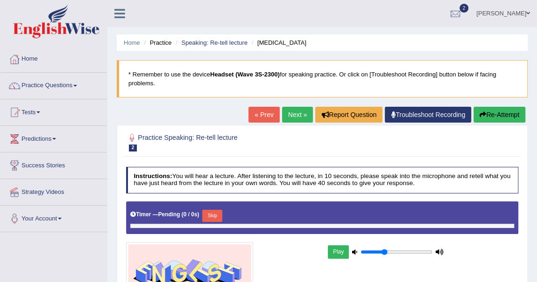
click at [3, 155] on link "Success Stories" at bounding box center [53, 164] width 106 height 23
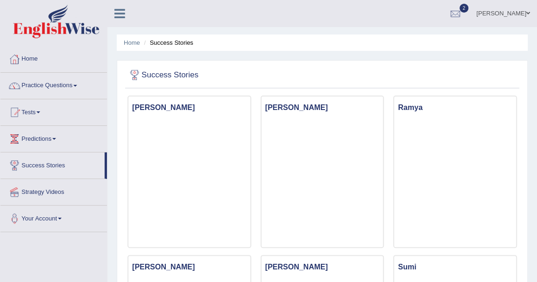
drag, startPoint x: 160, startPoint y: 13, endPoint x: 239, endPoint y: 35, distance: 82.5
click at [160, 14] on div "[PERSON_NAME] Toggle navigation Username: khenrab Access Type: Online Subscript…" at bounding box center [321, 13] width 429 height 27
